Goal: Information Seeking & Learning: Learn about a topic

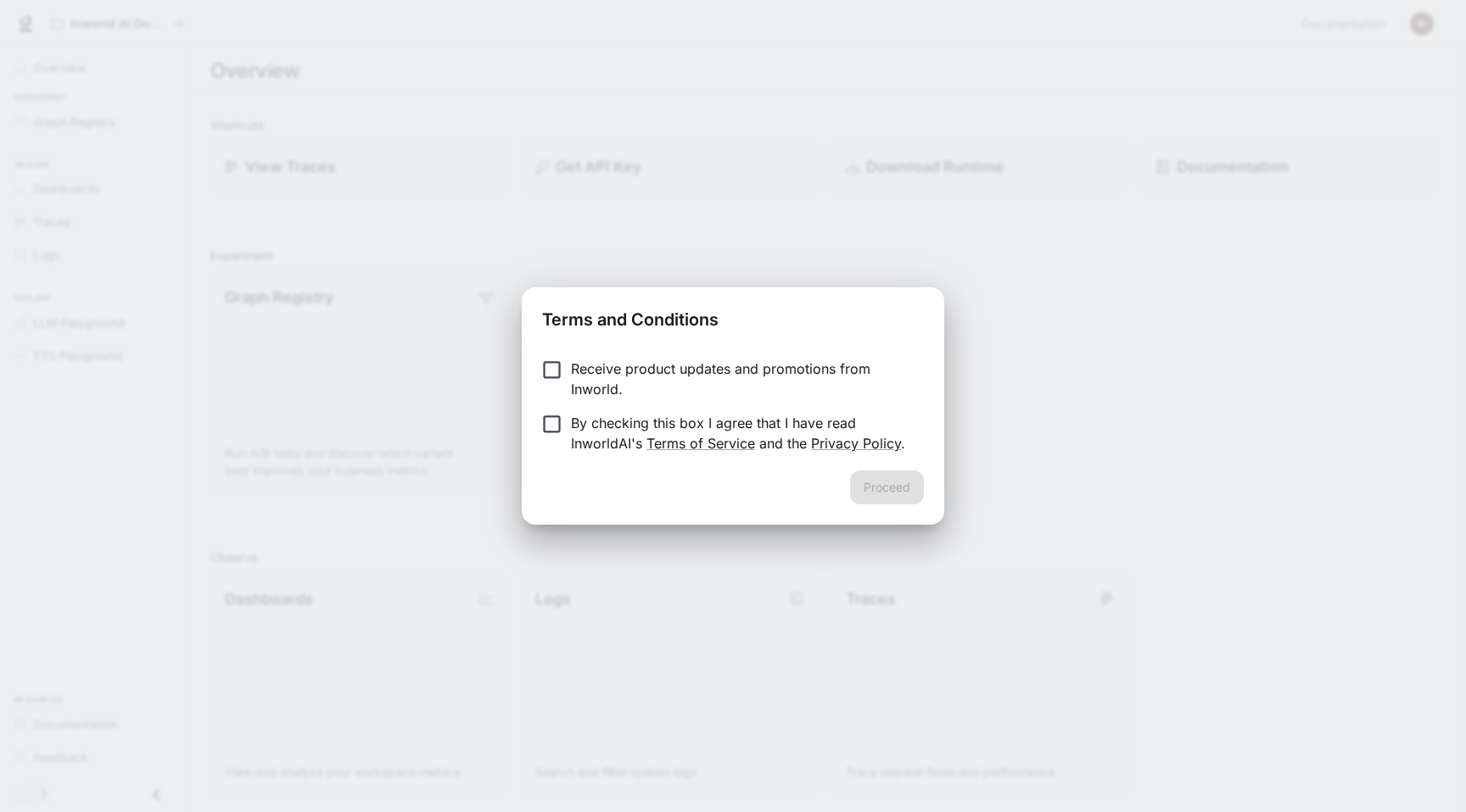
click at [849, 365] on p "Receive product updates and promotions from Inworld." at bounding box center [741, 379] width 339 height 41
click at [817, 404] on form "Receive product updates and promotions from Inworld. By checking this box I agr…" at bounding box center [733, 406] width 382 height 95
click at [814, 419] on p "By checking this box I agree that I have read InworldAI's Terms of Service and …" at bounding box center [741, 433] width 339 height 41
click at [876, 487] on button "Proceed" at bounding box center [886, 487] width 74 height 34
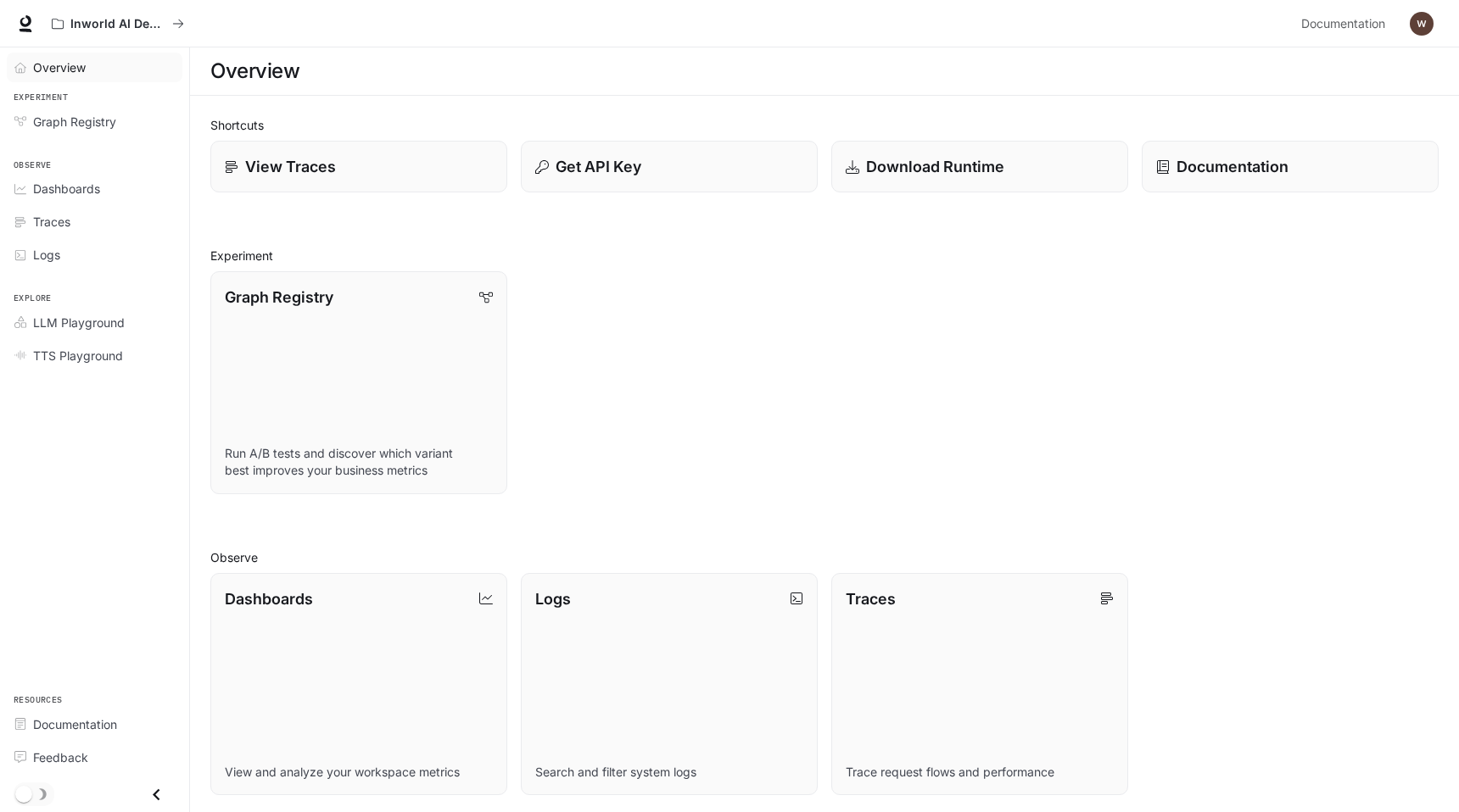
click at [65, 67] on span "Overview" at bounding box center [59, 68] width 53 height 17
click at [1346, 25] on span "Documentation" at bounding box center [1342, 24] width 84 height 21
